Goal: Task Accomplishment & Management: Use online tool/utility

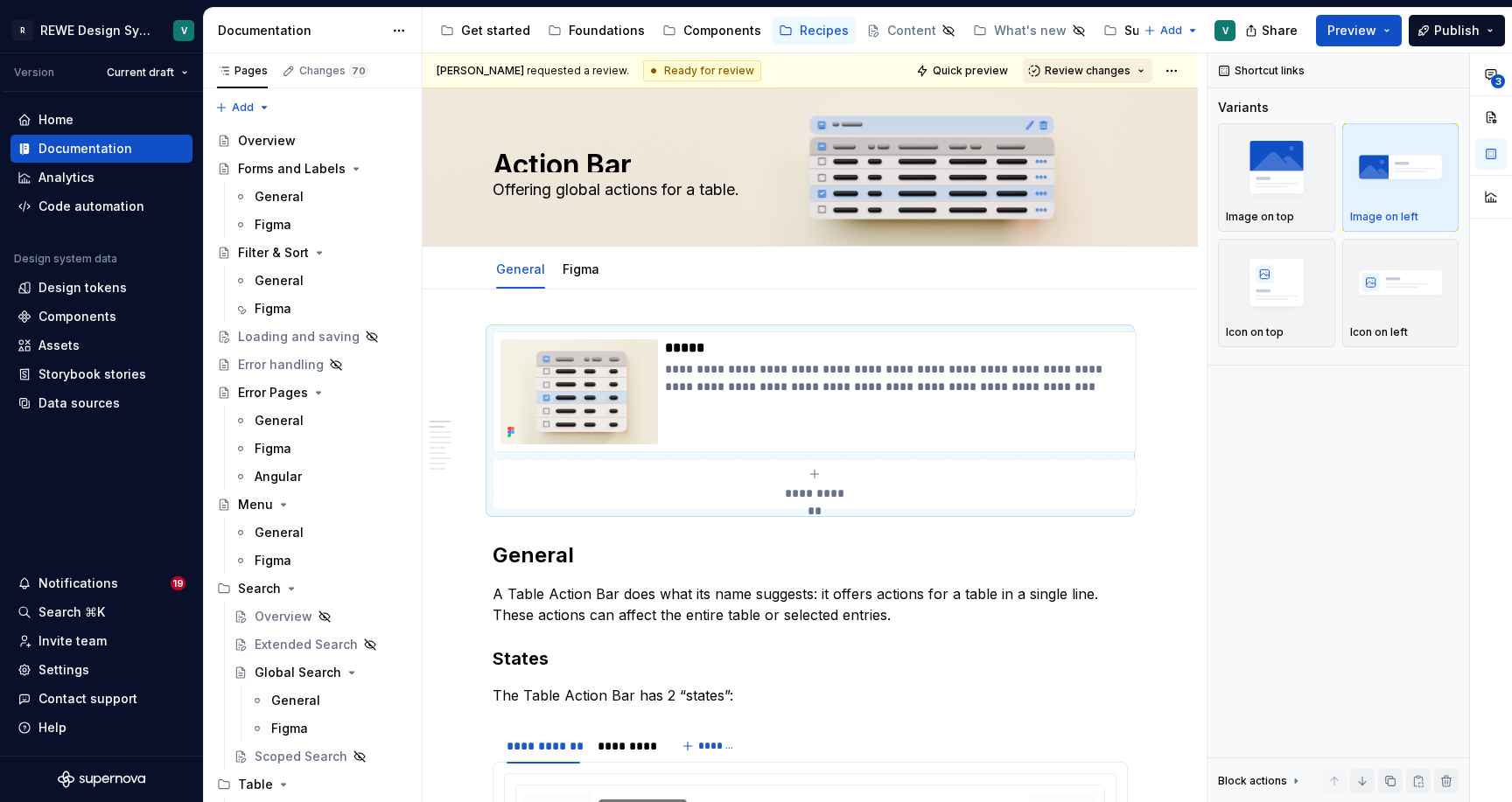
click at [1142, 68] on button "Review changes" at bounding box center [1087, 70] width 129 height 24
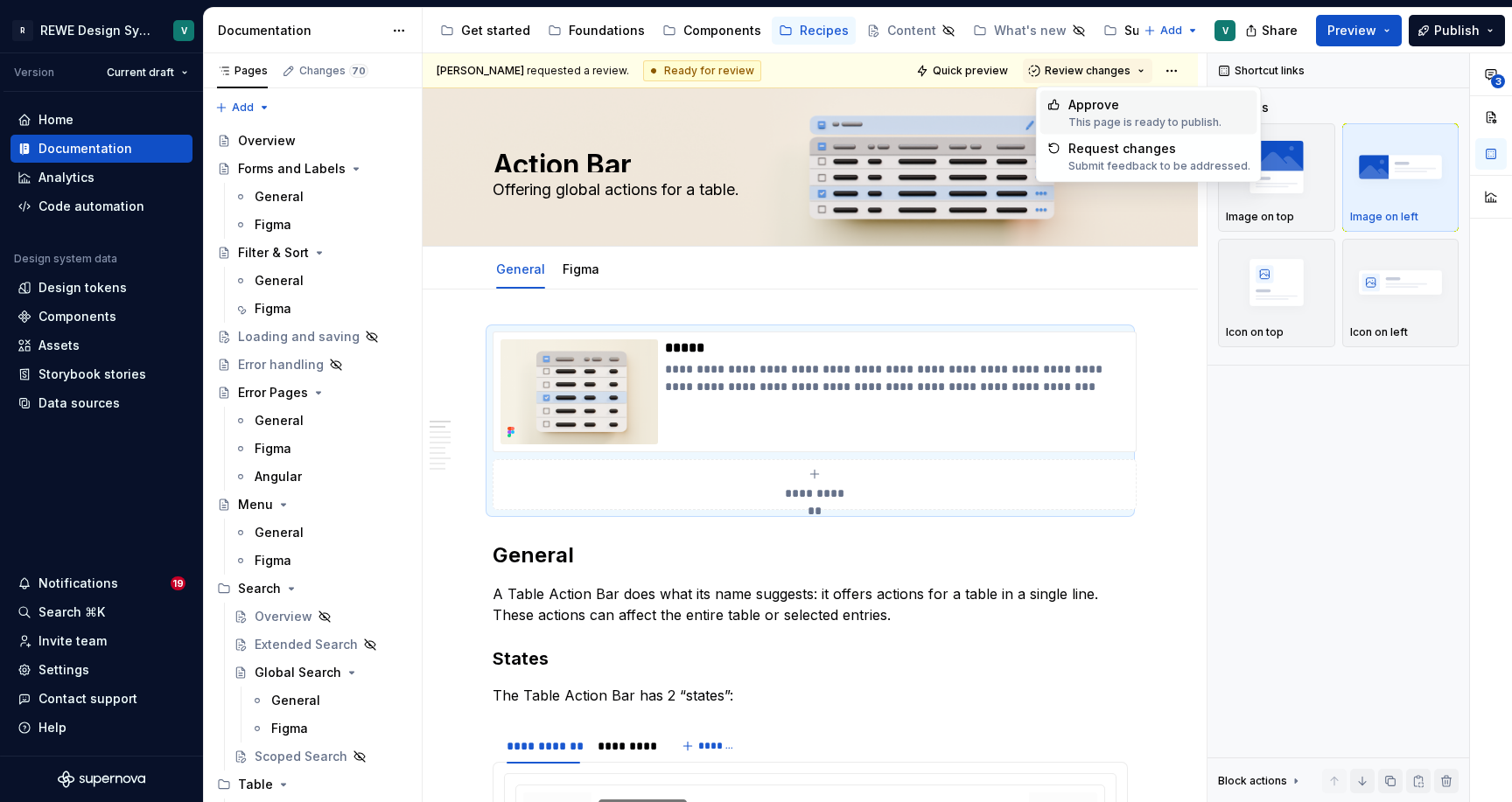
click at [1135, 106] on div "Approve" at bounding box center [1145, 105] width 154 height 17
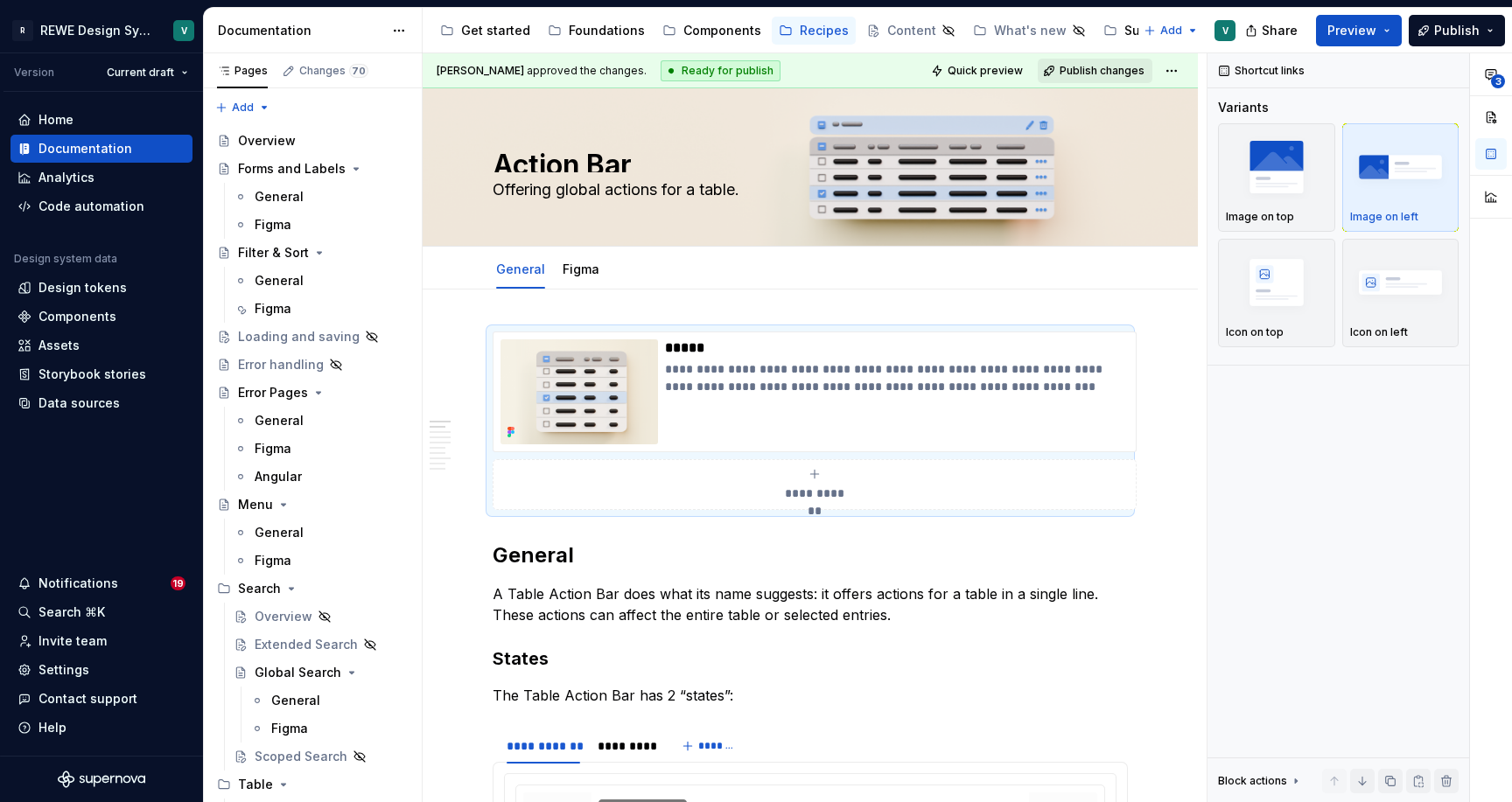
click at [1138, 70] on span "Publish changes" at bounding box center [1102, 71] width 85 height 14
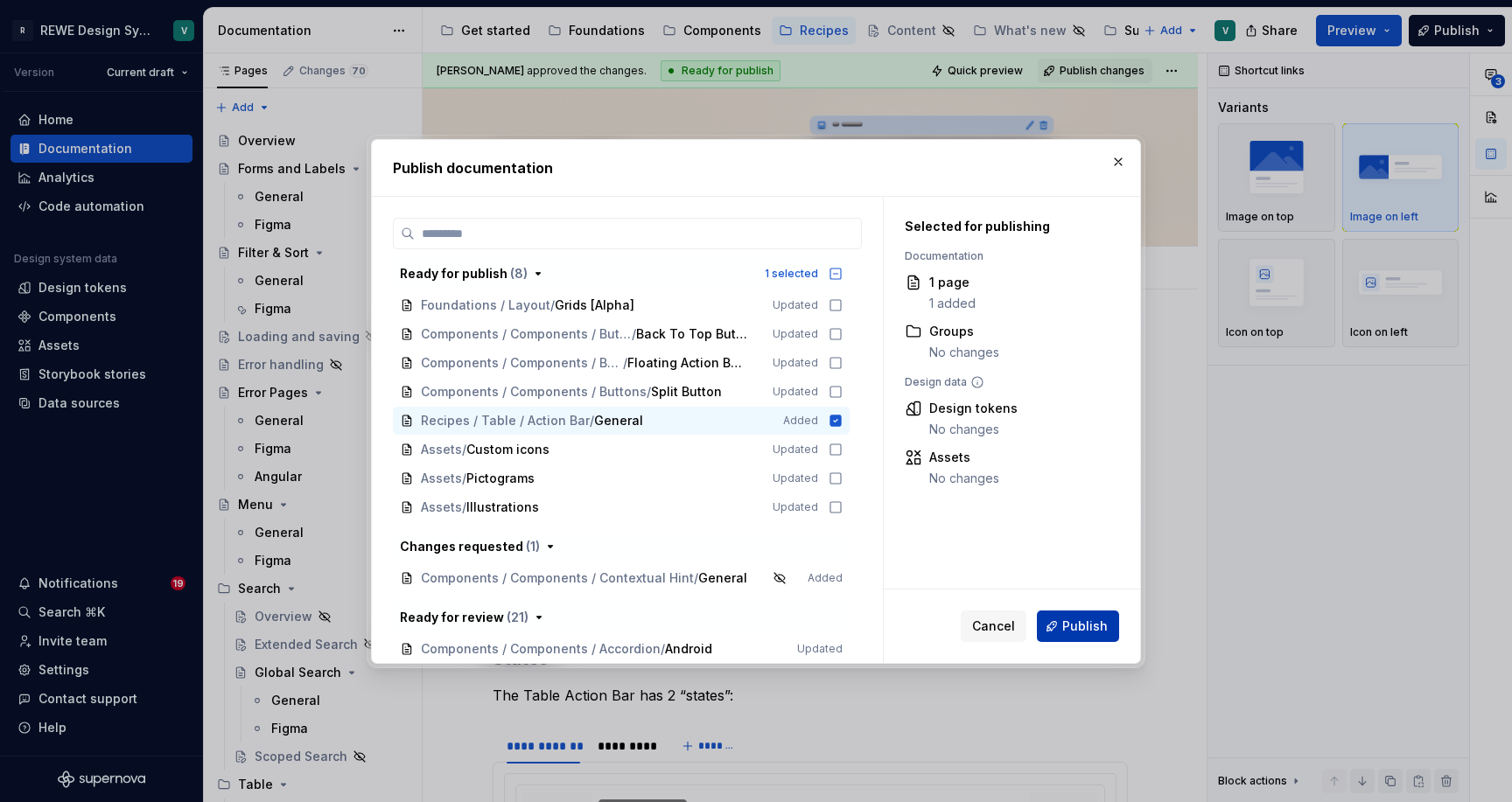
click at [1068, 624] on span "Publish" at bounding box center [1085, 626] width 45 height 17
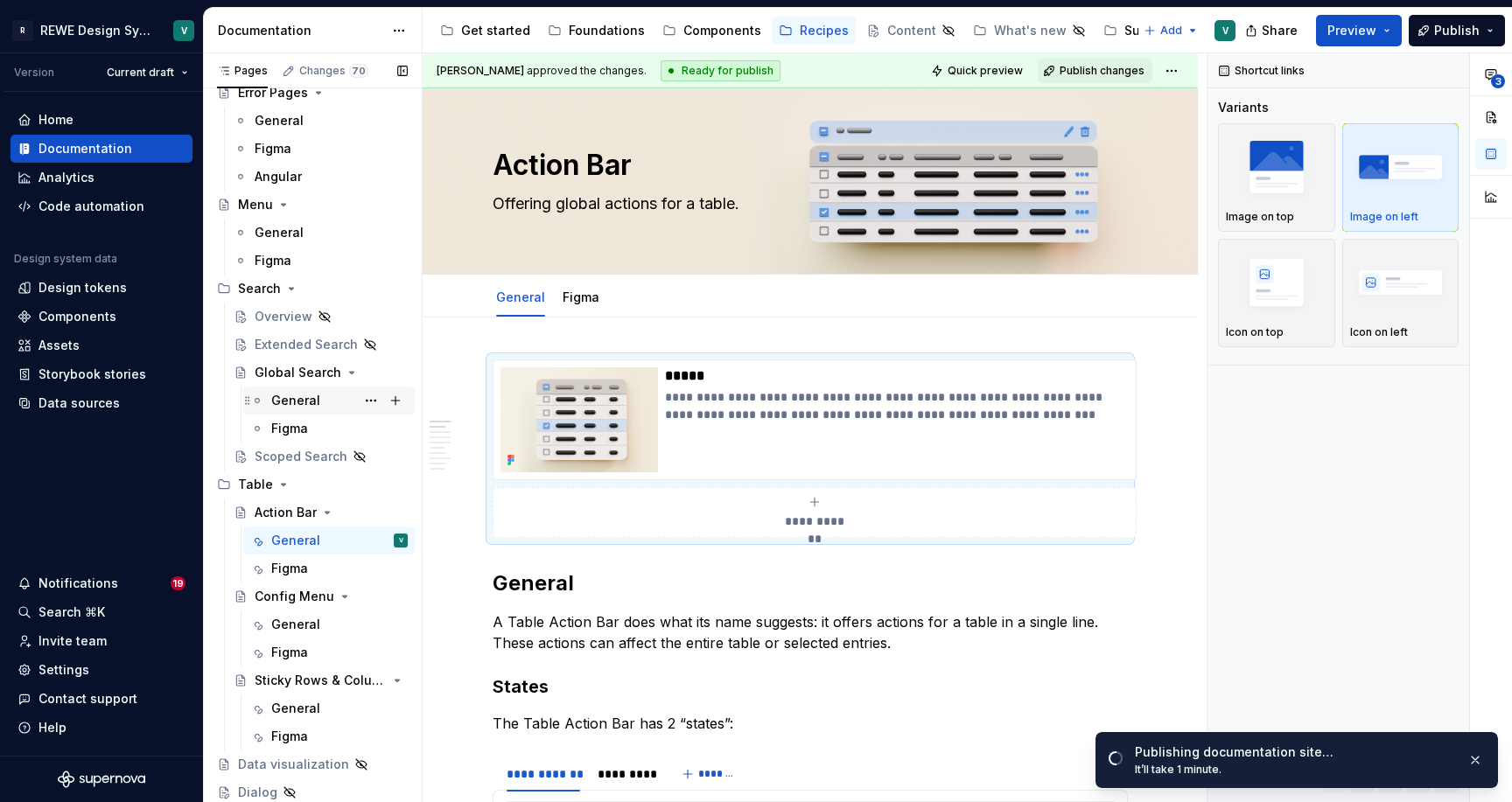
scroll to position [300, 0]
click at [305, 709] on div "General" at bounding box center [295, 708] width 49 height 17
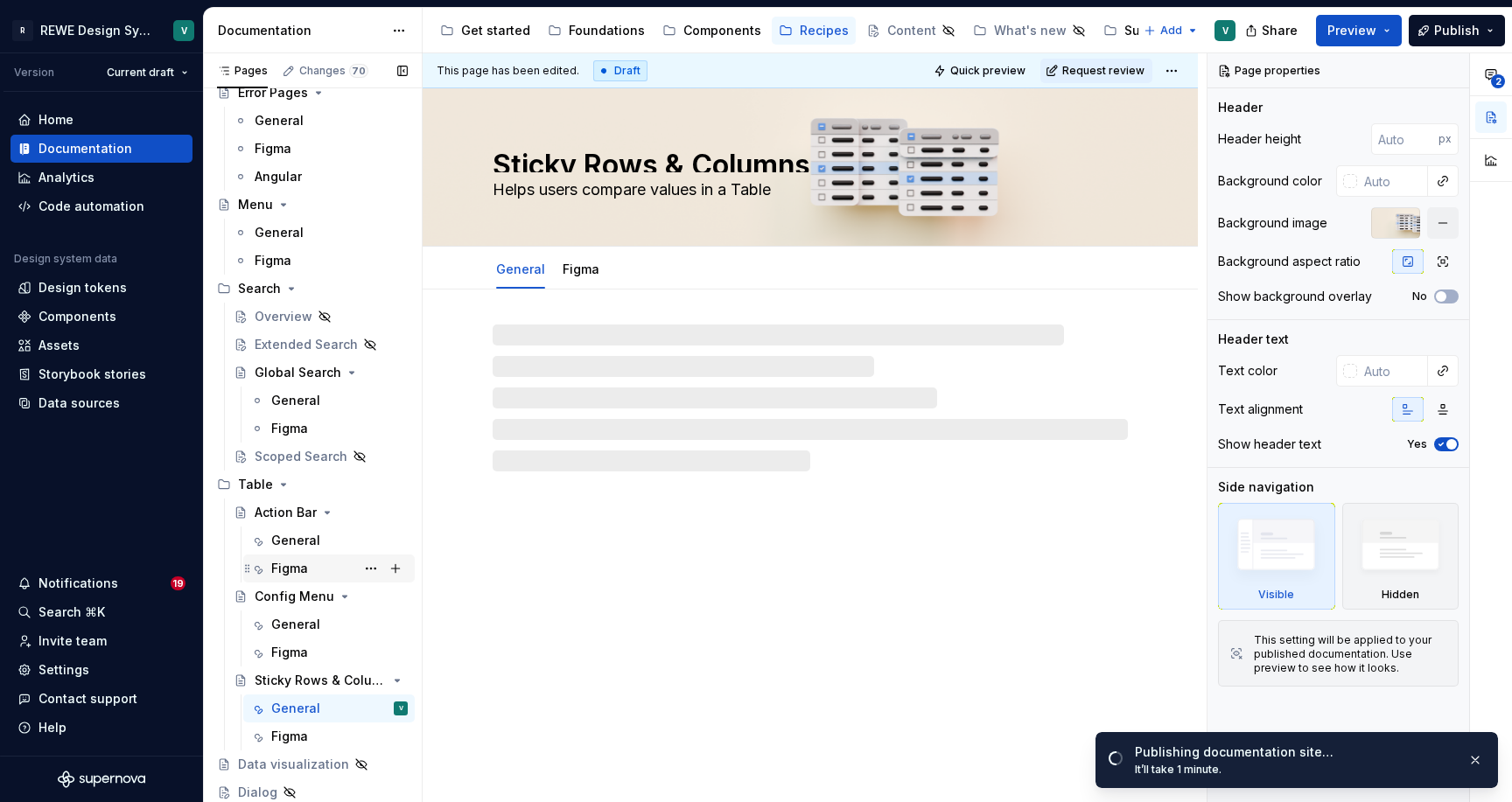
click at [285, 563] on div "Figma" at bounding box center [289, 568] width 37 height 17
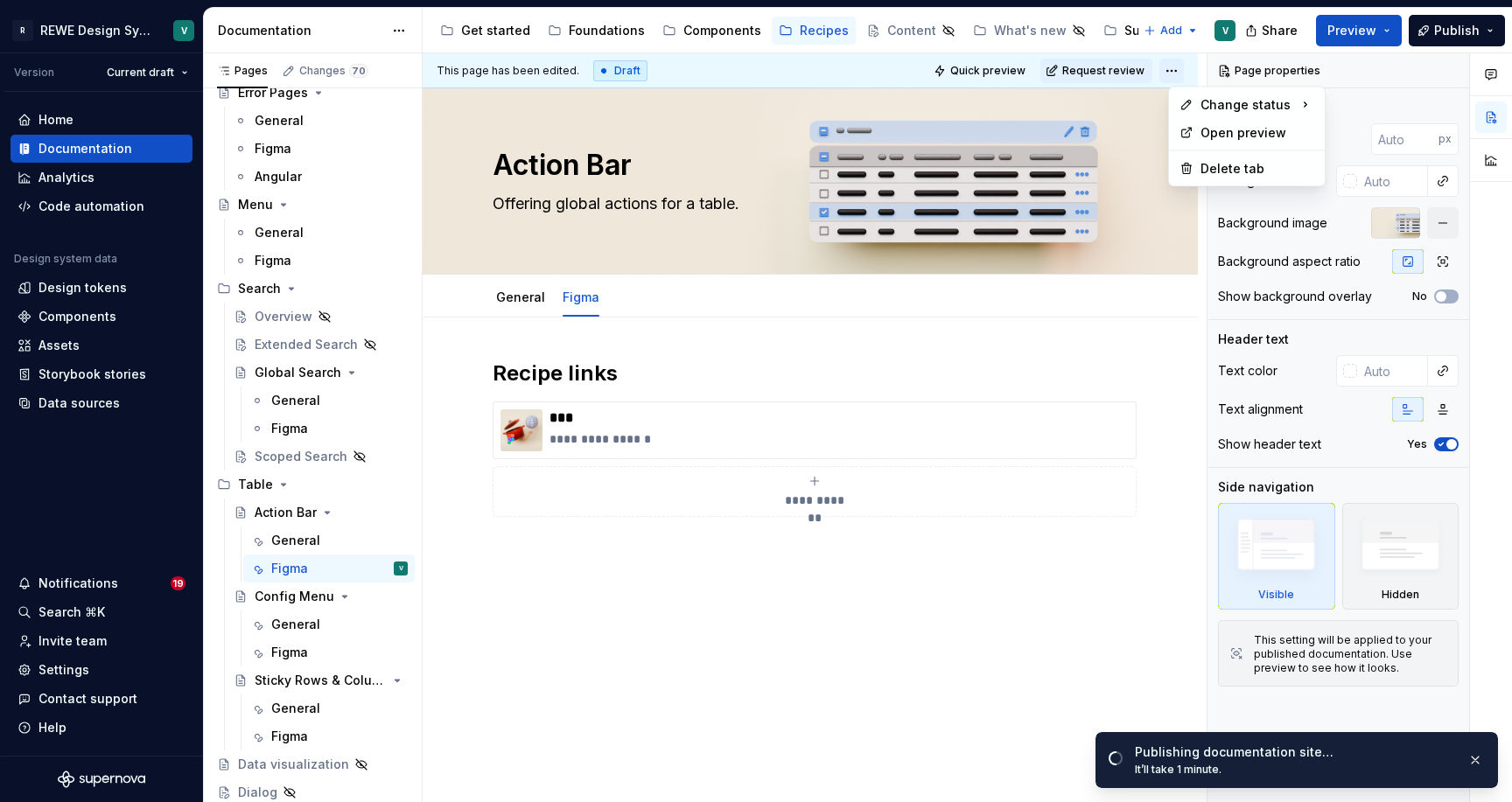
click at [1186, 70] on html "R REWE Design System V Version Current draft Home Documentation Analytics Code …" at bounding box center [756, 401] width 1512 height 802
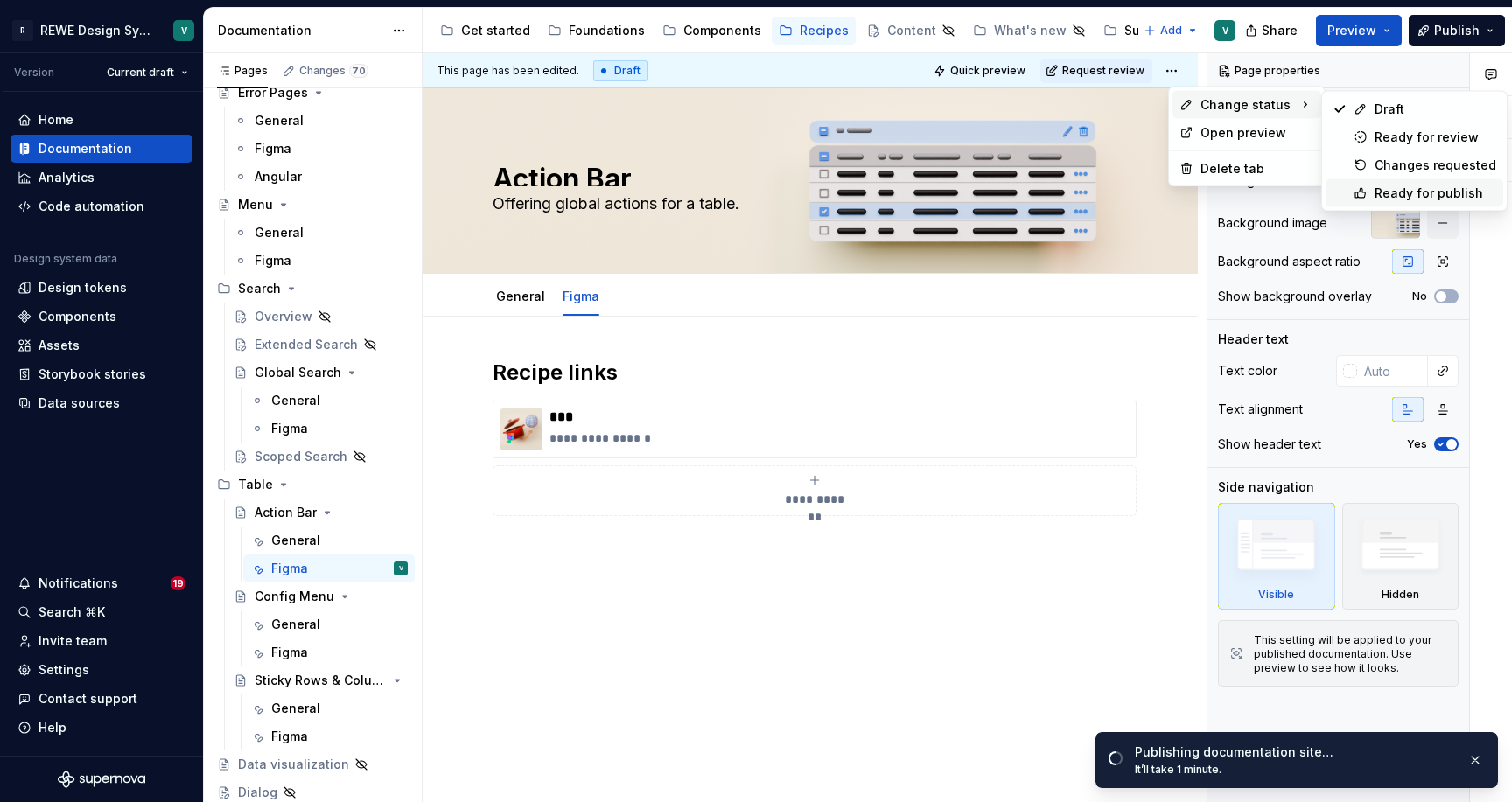
click at [1391, 186] on div "Ready for publish" at bounding box center [1435, 192] width 122 height 17
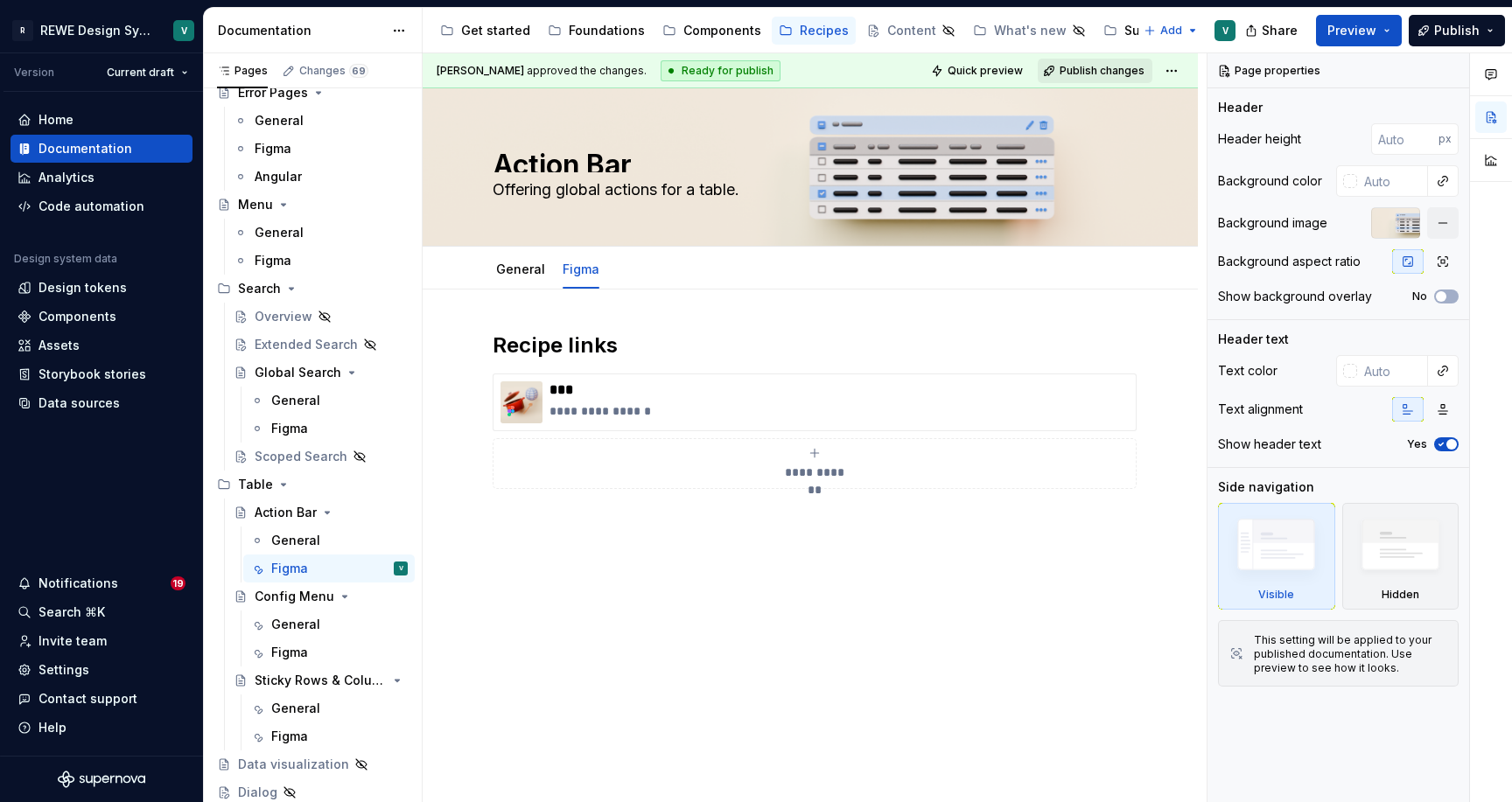
click at [1101, 64] on span "Publish changes" at bounding box center [1102, 71] width 85 height 14
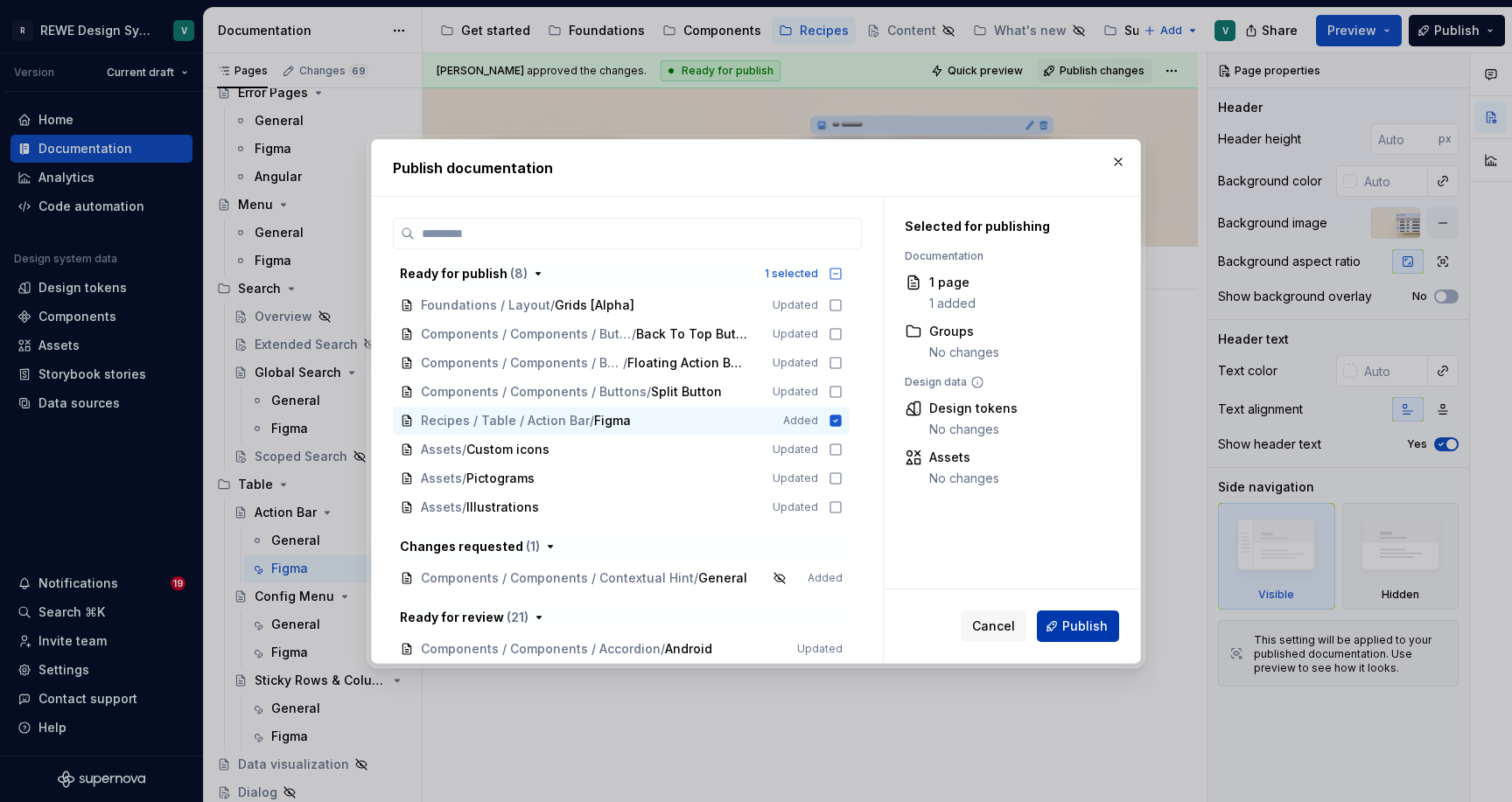
click at [1100, 620] on span "Publish" at bounding box center [1085, 626] width 45 height 17
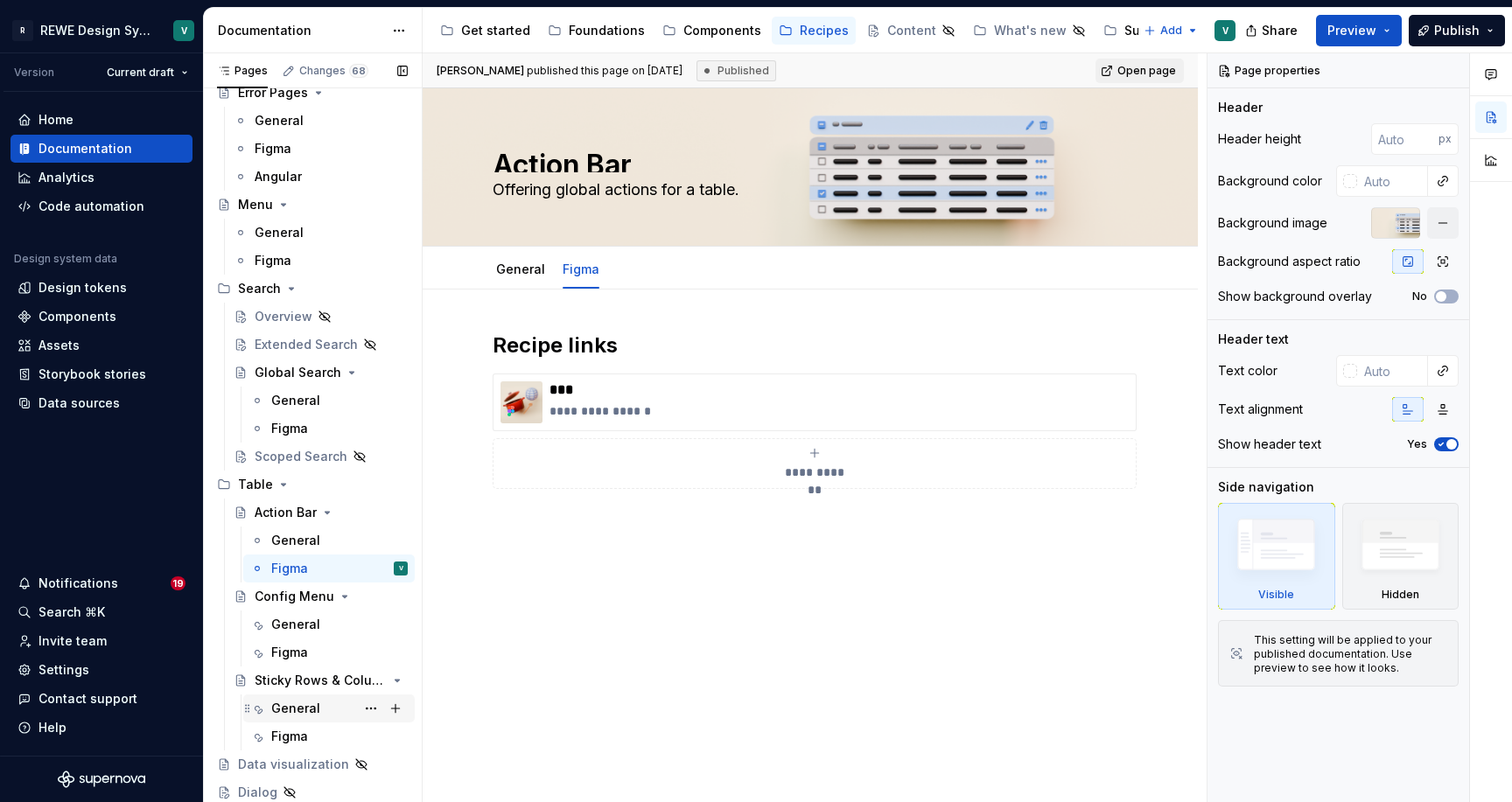
click at [295, 710] on div "General" at bounding box center [295, 708] width 49 height 17
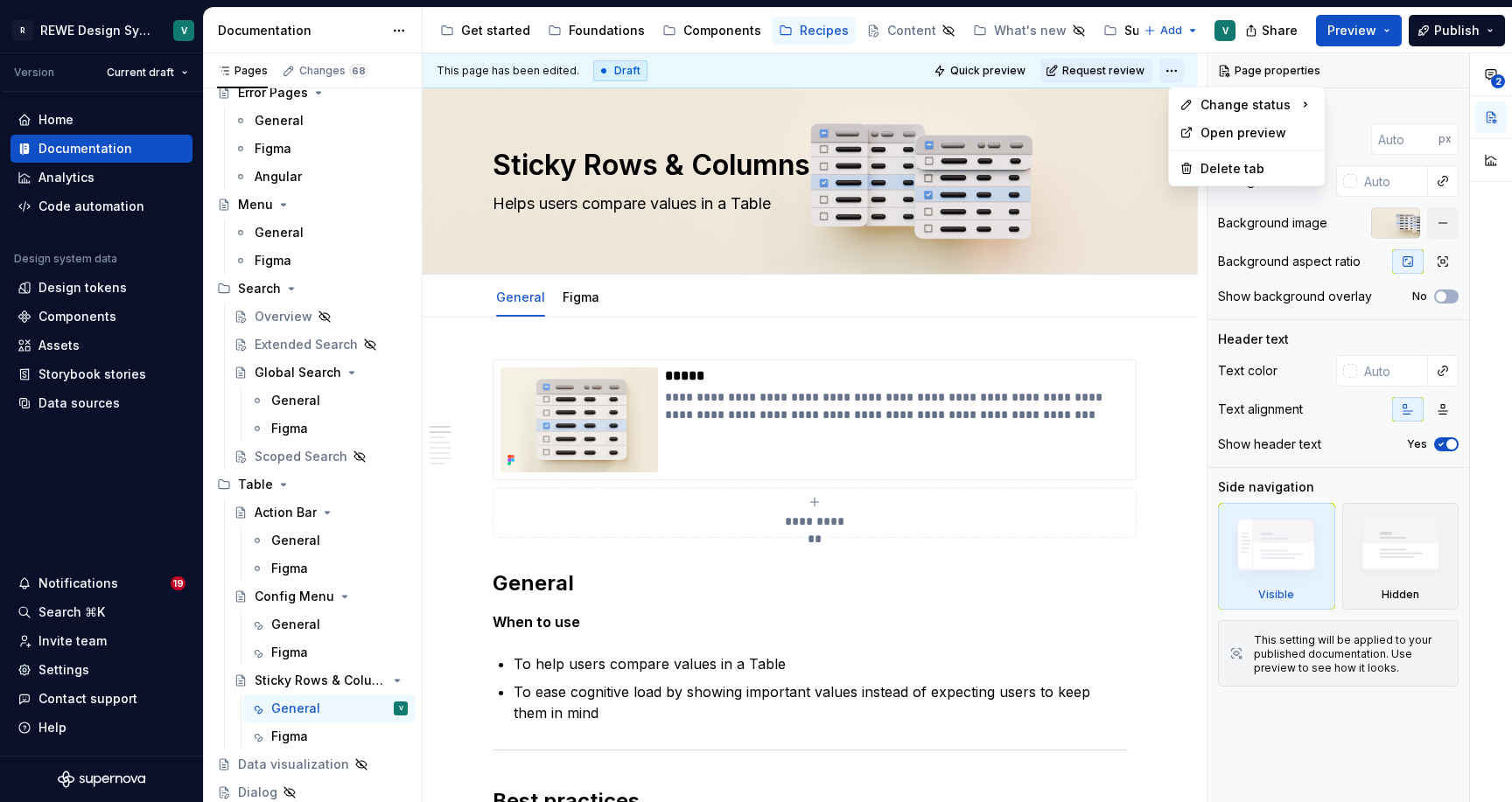
click at [1176, 70] on html "R REWE Design System V Version Current draft Home Documentation Analytics Code …" at bounding box center [756, 401] width 1512 height 802
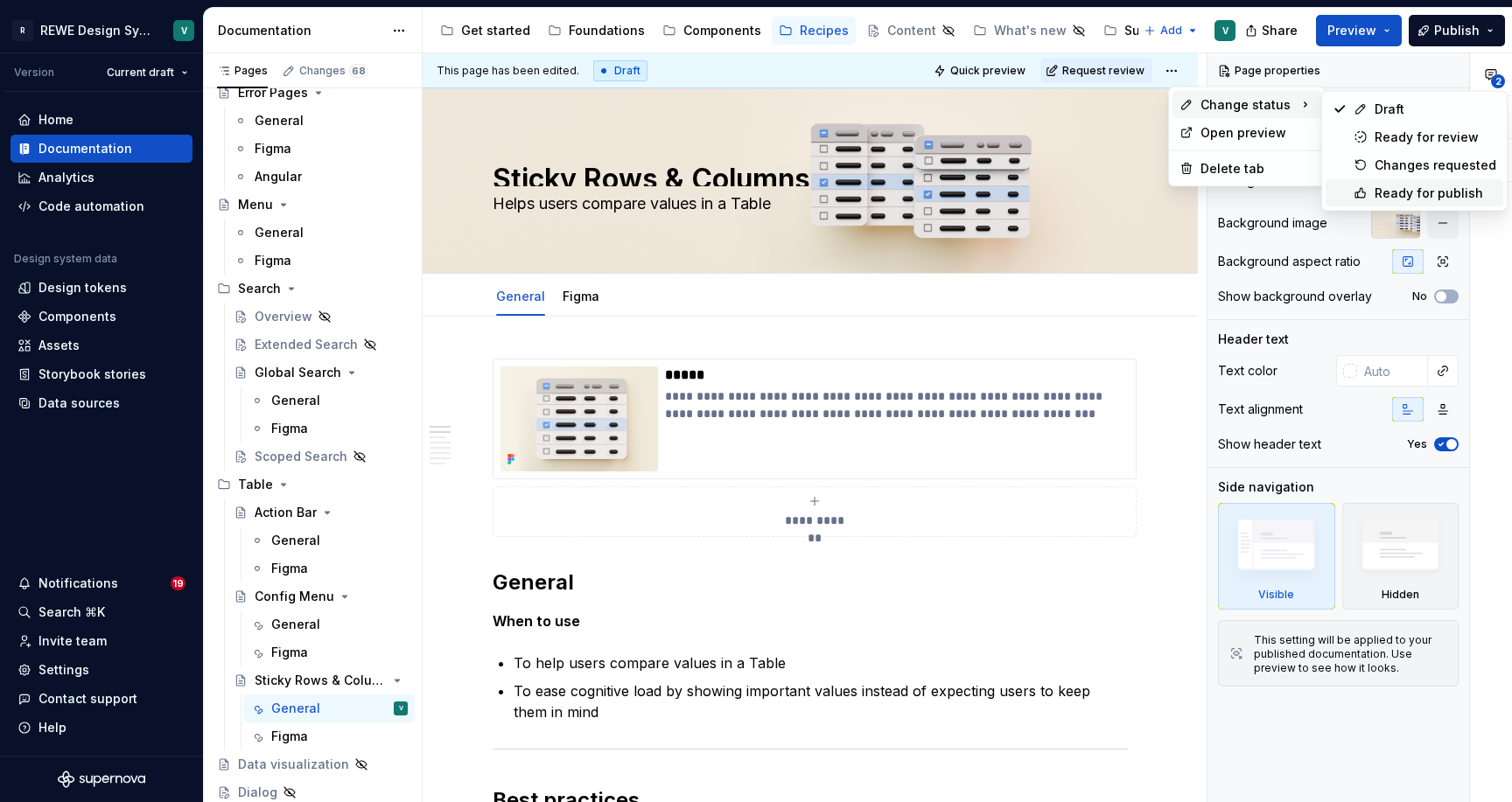
click at [1405, 183] on div "Ready for publish" at bounding box center [1414, 193] width 178 height 28
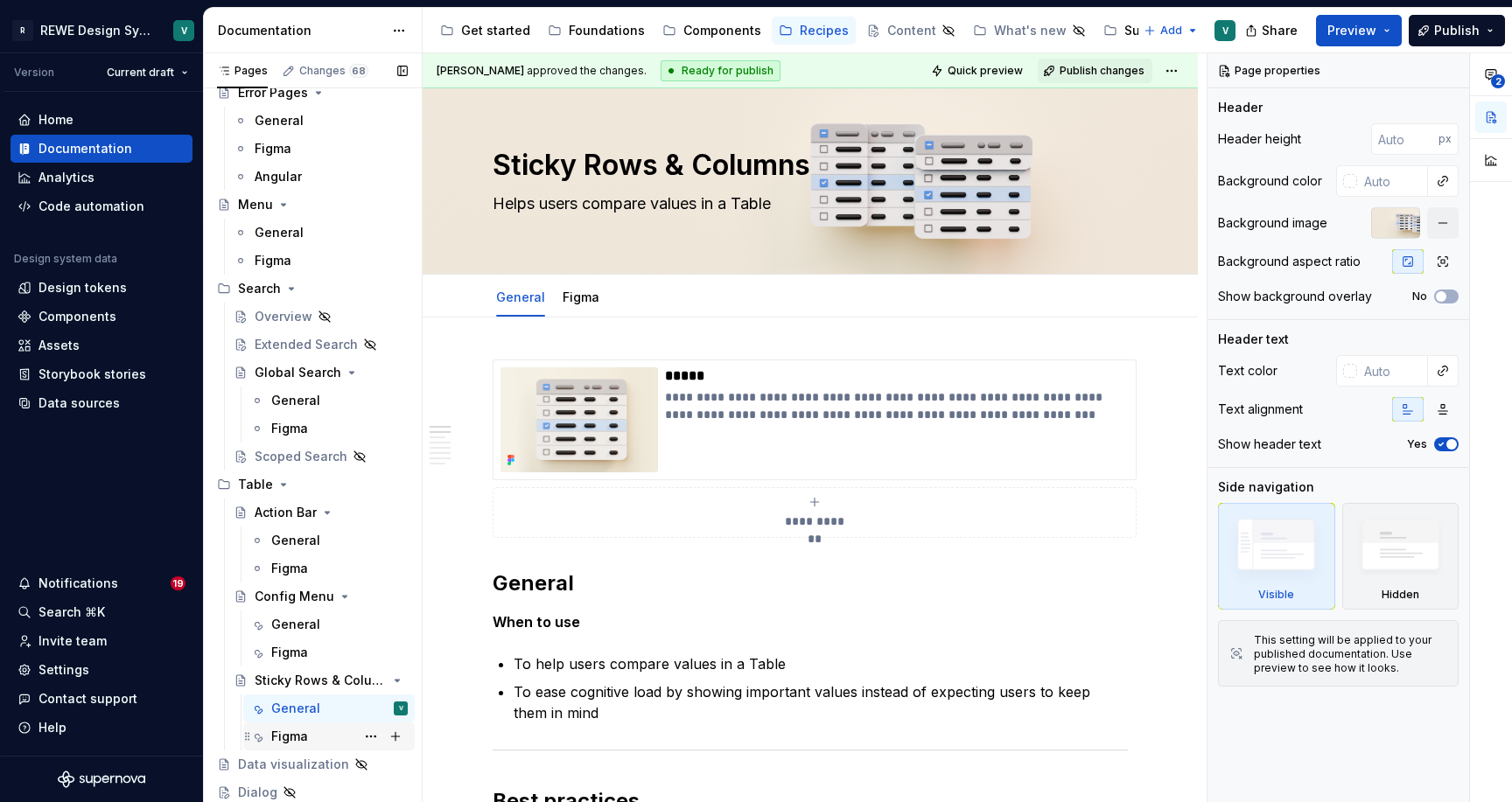
click at [305, 738] on div "Figma" at bounding box center [289, 736] width 37 height 17
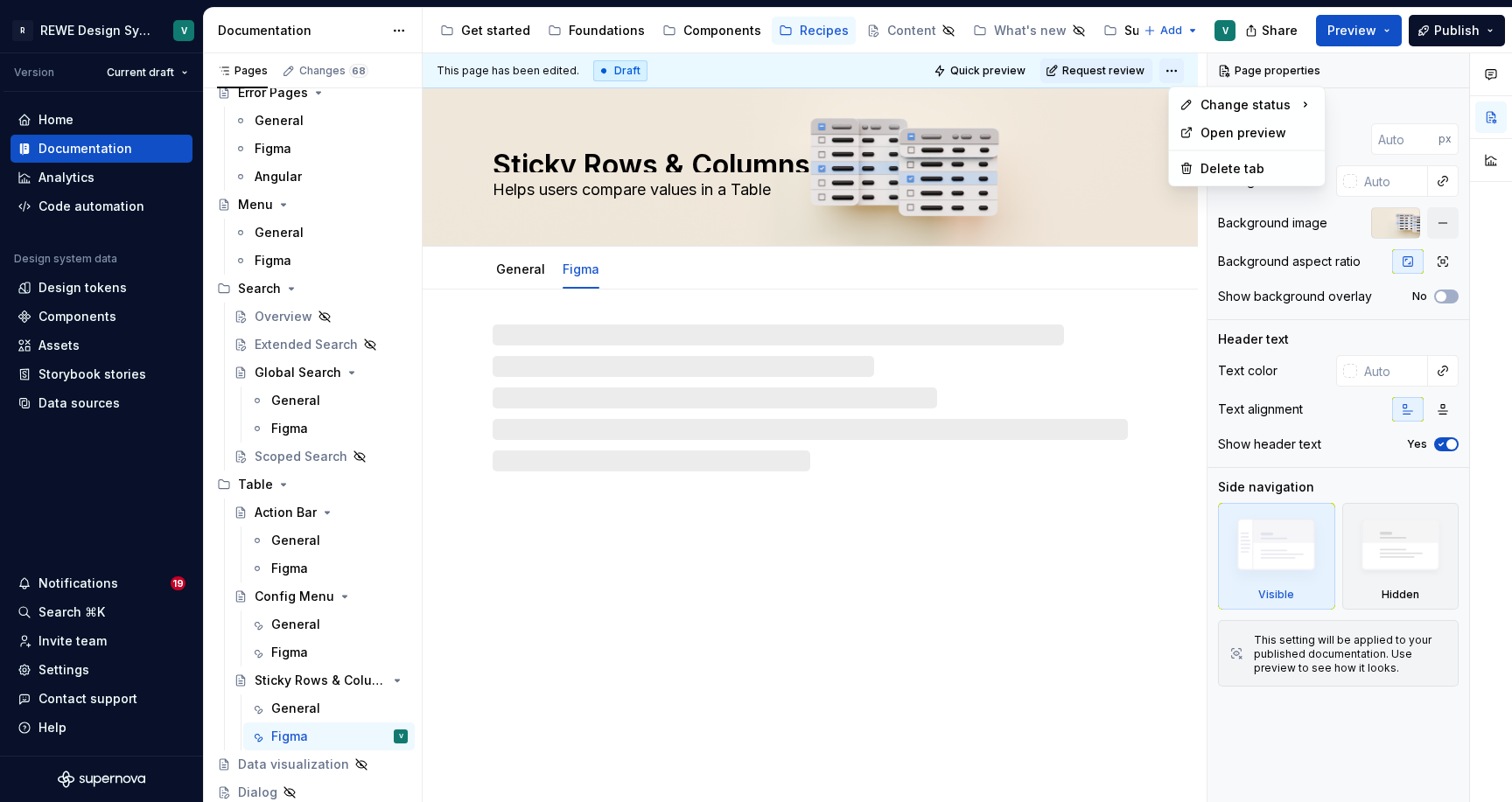
click at [1189, 69] on html "R REWE Design System V Version Current draft Home Documentation Analytics Code …" at bounding box center [756, 401] width 1512 height 802
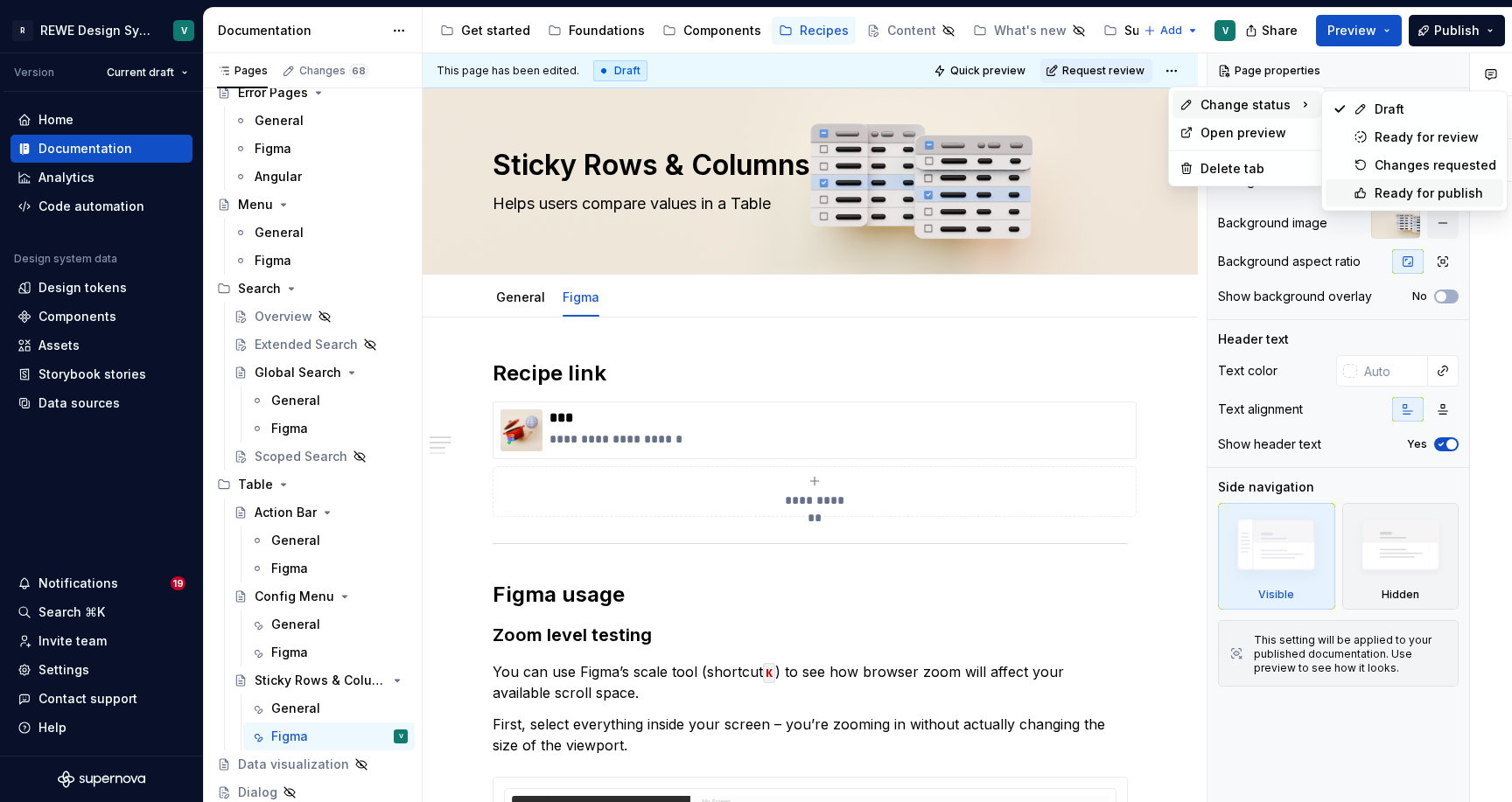
click at [1399, 191] on div "Ready for publish" at bounding box center [1435, 192] width 122 height 17
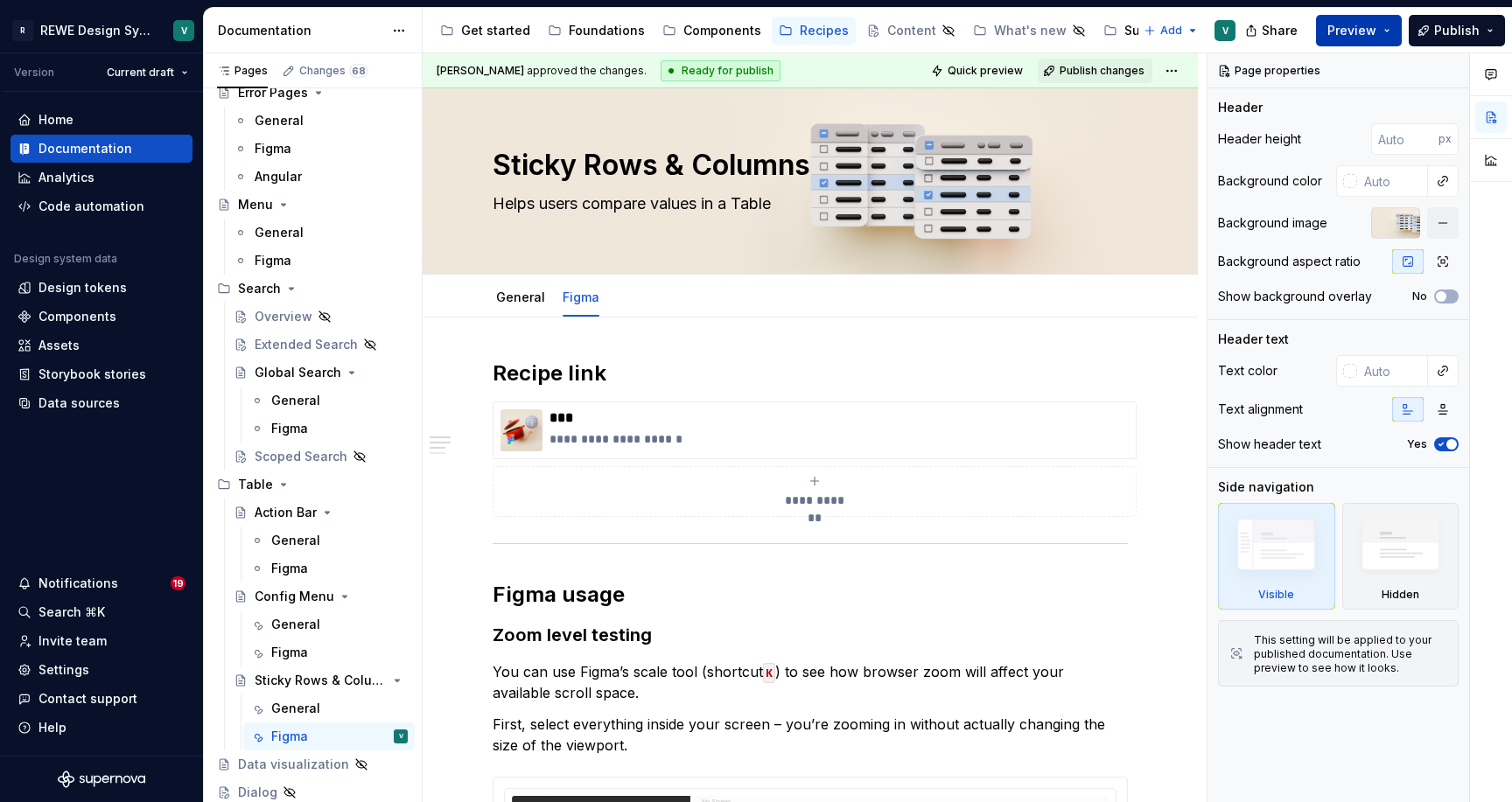
click at [1359, 37] on span "Preview" at bounding box center [1352, 30] width 49 height 17
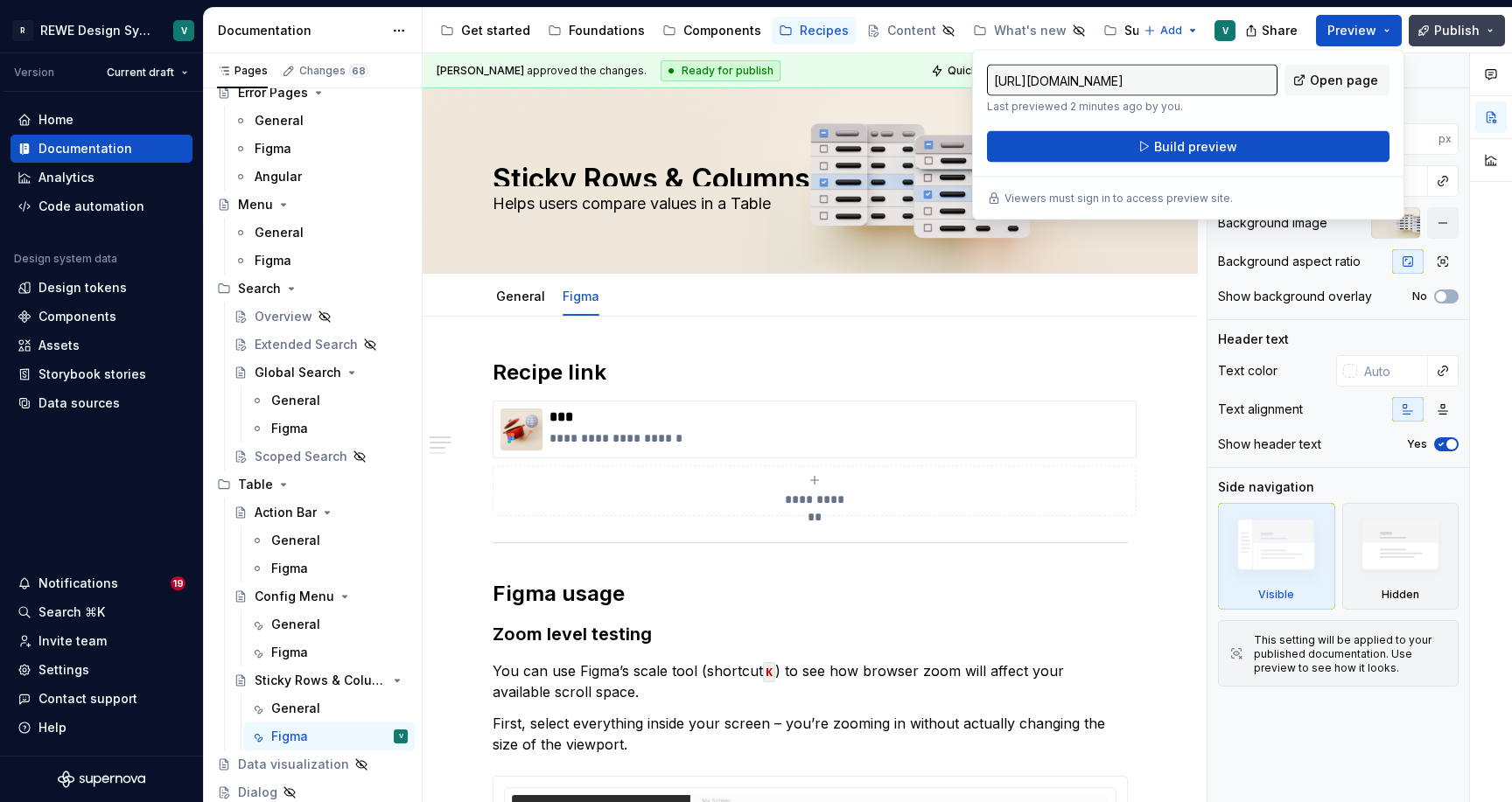
click at [1450, 28] on span "Publish" at bounding box center [1457, 30] width 45 height 17
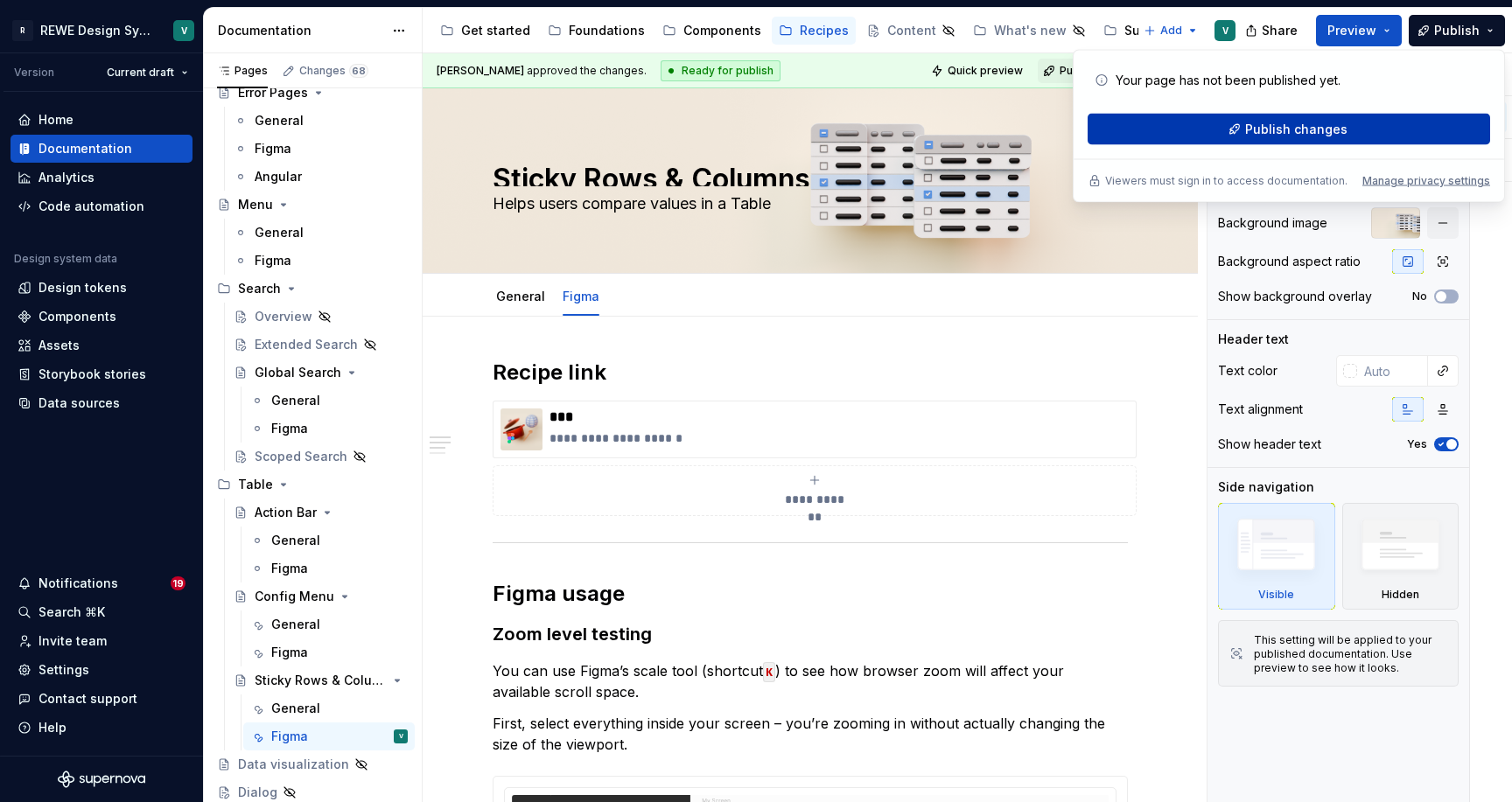
click at [1345, 126] on button "Publish changes" at bounding box center [1289, 129] width 403 height 32
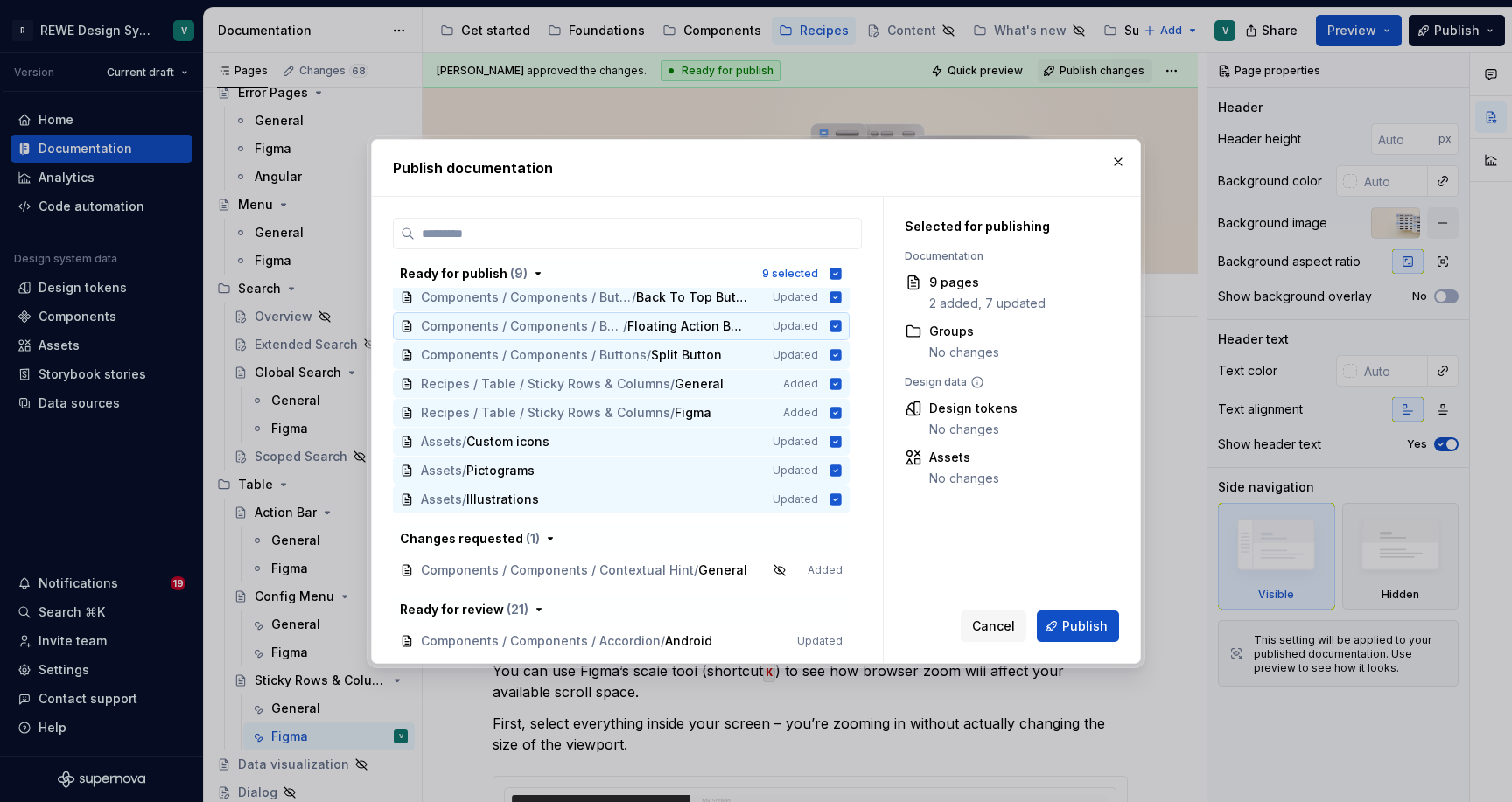
scroll to position [36, 0]
click at [1081, 630] on span "Publish" at bounding box center [1085, 626] width 45 height 17
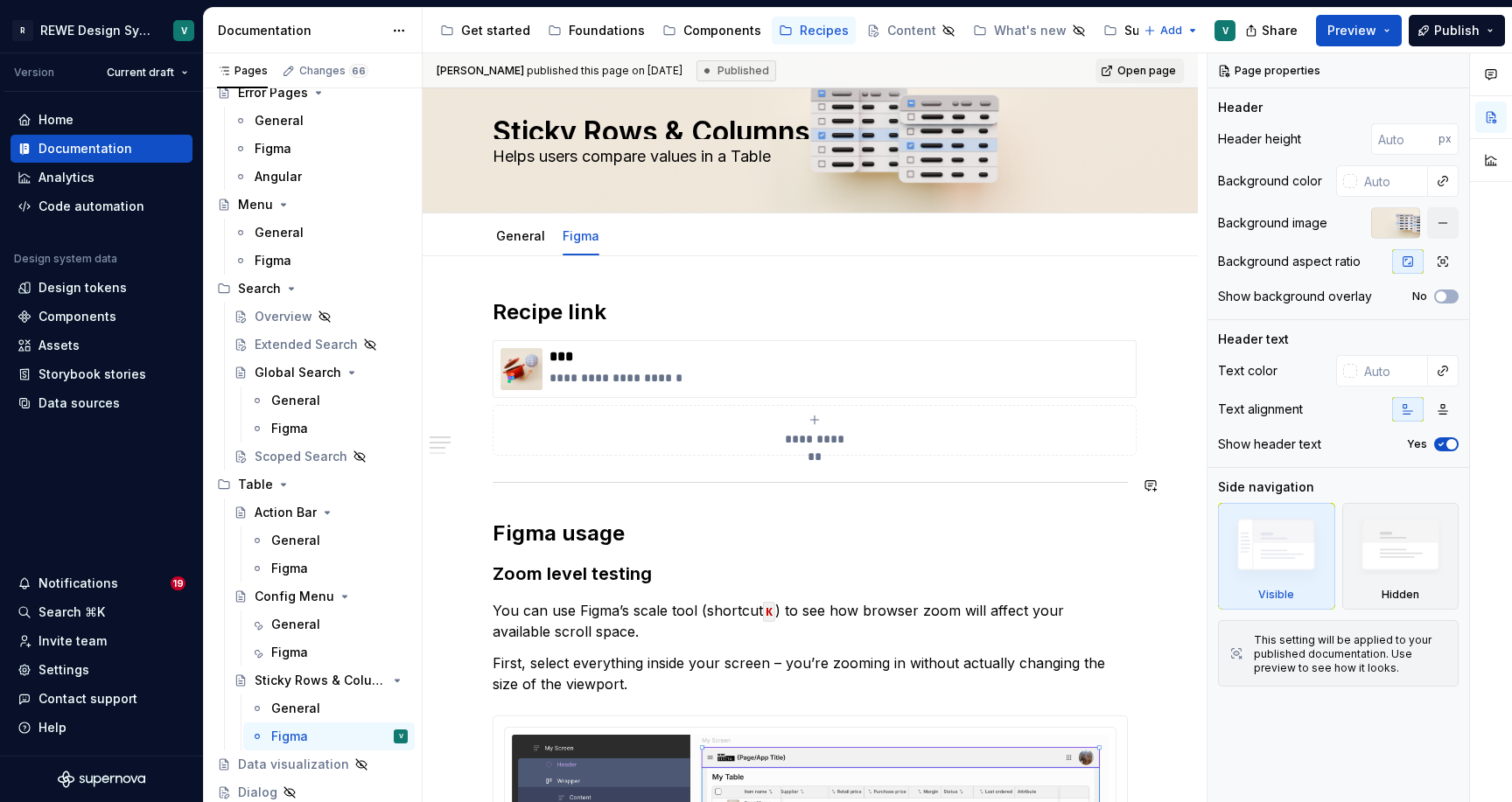
scroll to position [48, 0]
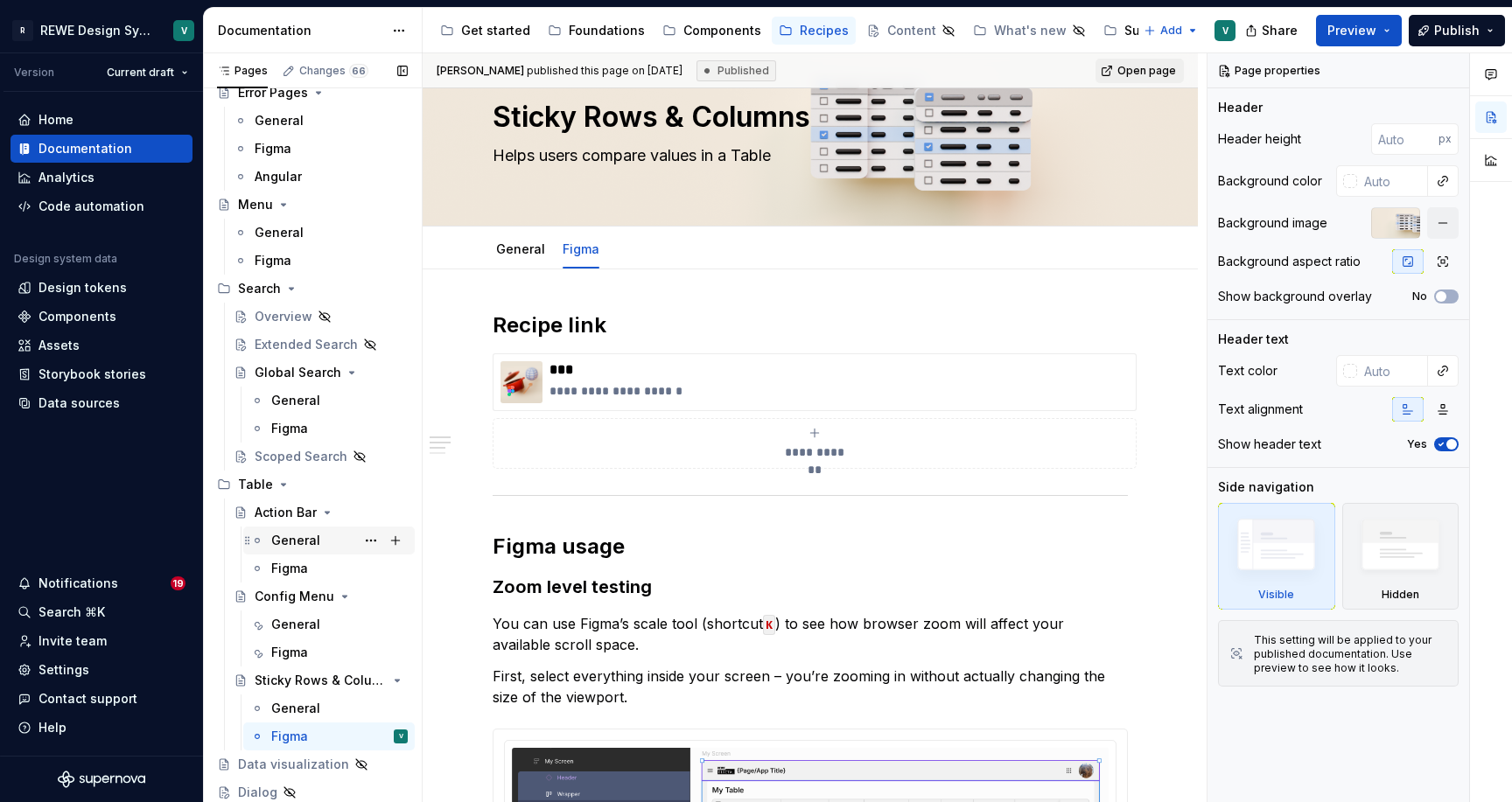
click at [317, 537] on div "General" at bounding box center [295, 540] width 49 height 17
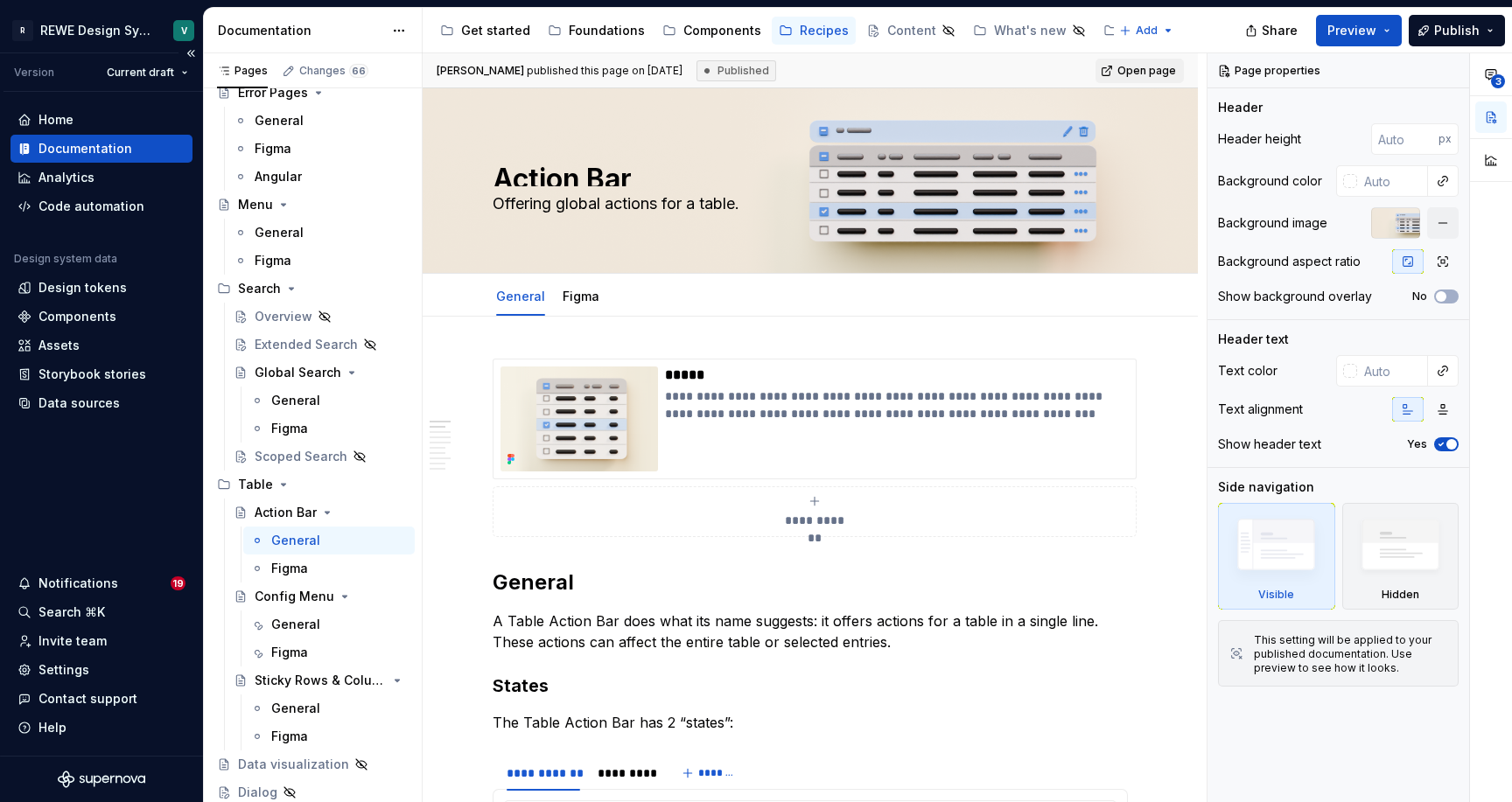
type textarea "*"
